Goal: Task Accomplishment & Management: Manage account settings

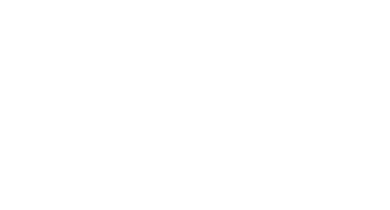
select select "*"
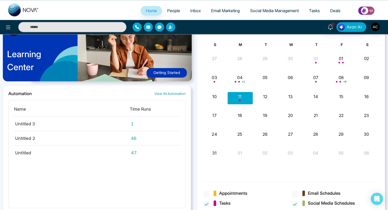
scroll to position [397, 0]
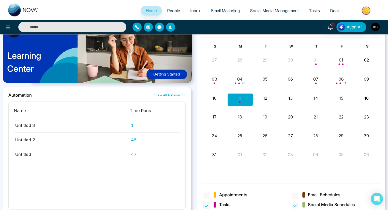
click at [218, 201] on span "Tasks" at bounding box center [221, 204] width 17 height 7
click at [325, 201] on span "Social Media Schedules" at bounding box center [331, 204] width 47 height 7
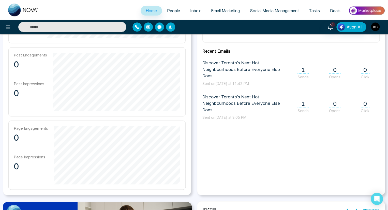
scroll to position [213, 0]
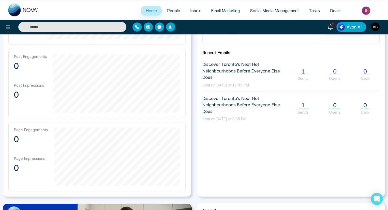
click at [371, 209] on link "View More" at bounding box center [371, 211] width 17 height 5
